Goal: Task Accomplishment & Management: Manage account settings

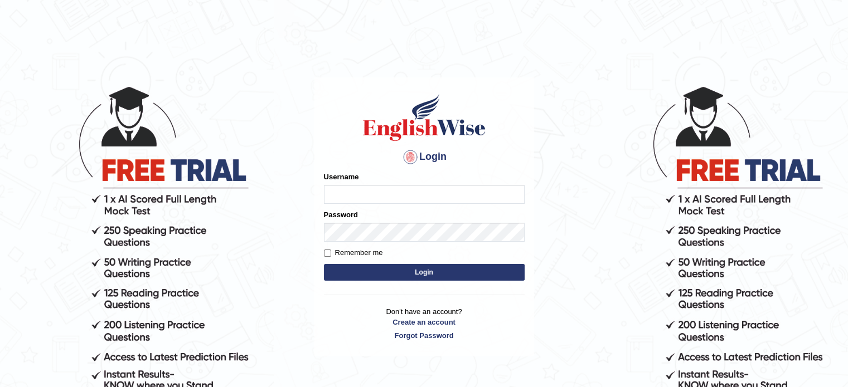
type input "Marissa73"
click at [328, 252] on input "Remember me" at bounding box center [327, 253] width 7 height 7
checkbox input "true"
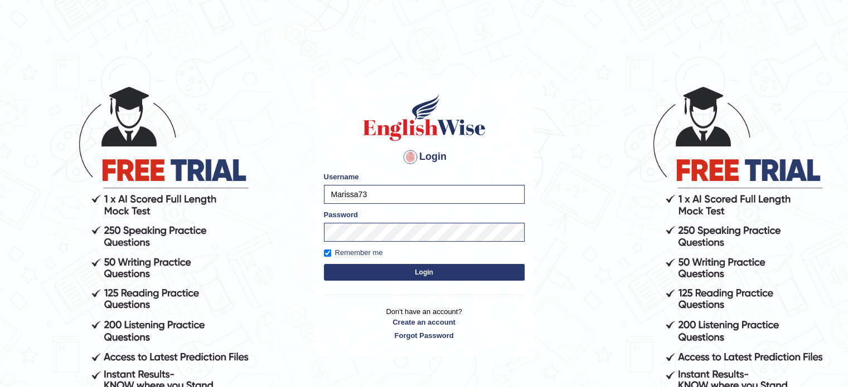
click at [410, 272] on button "Login" at bounding box center [424, 272] width 201 height 17
